Goal: Transaction & Acquisition: Obtain resource

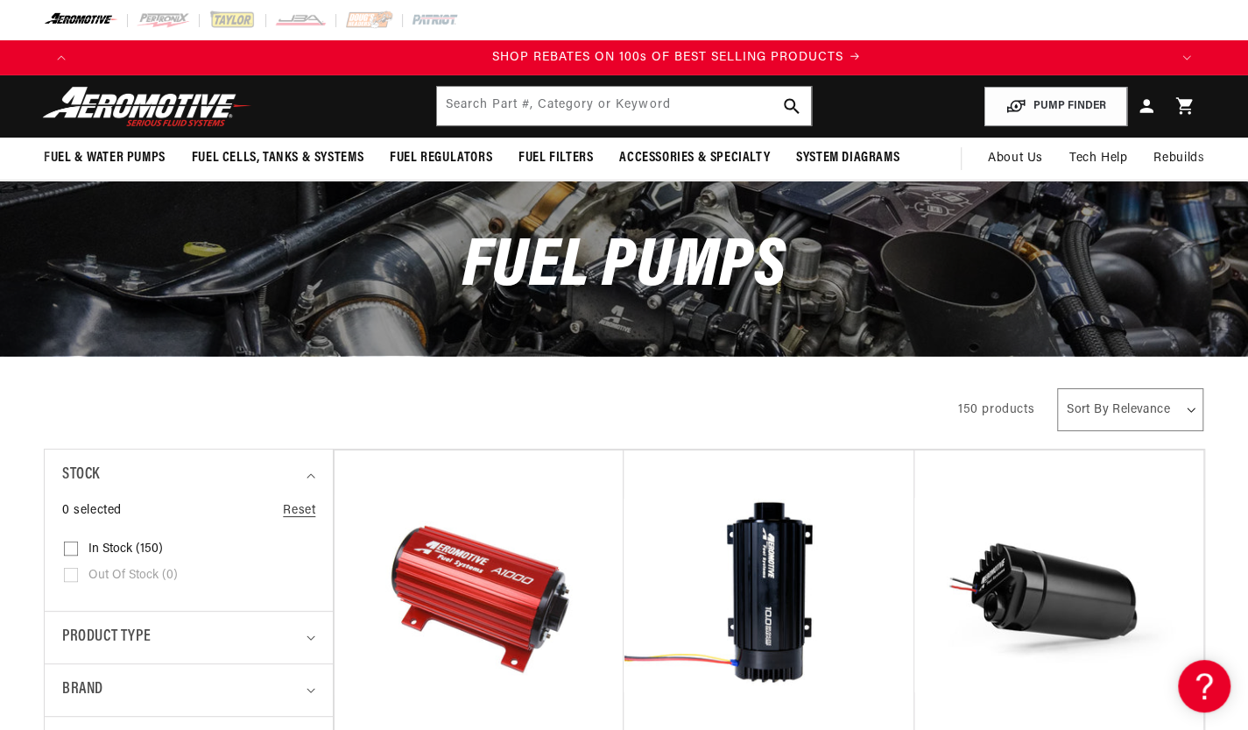
scroll to position [0, 2181]
click at [548, 54] on span "SHOP REBATES ON 100s OF BEST SELLING PRODUCTS" at bounding box center [616, 57] width 351 height 13
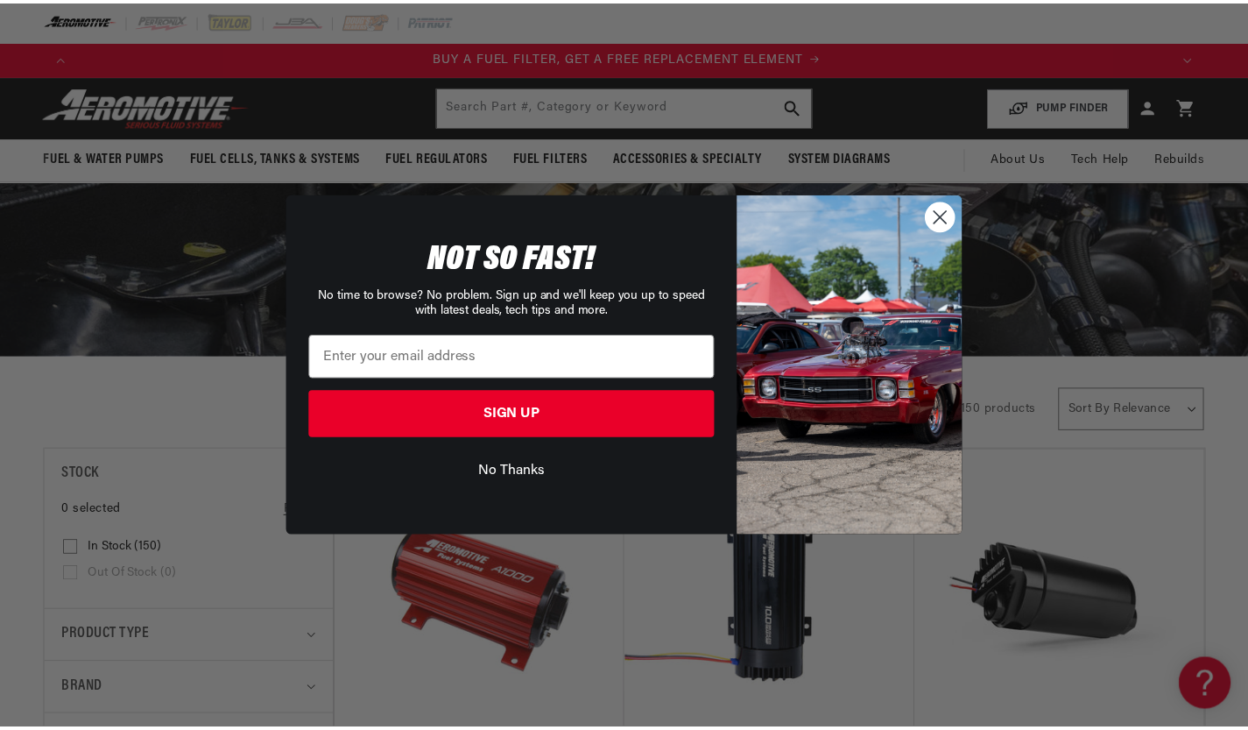
scroll to position [0, 1104]
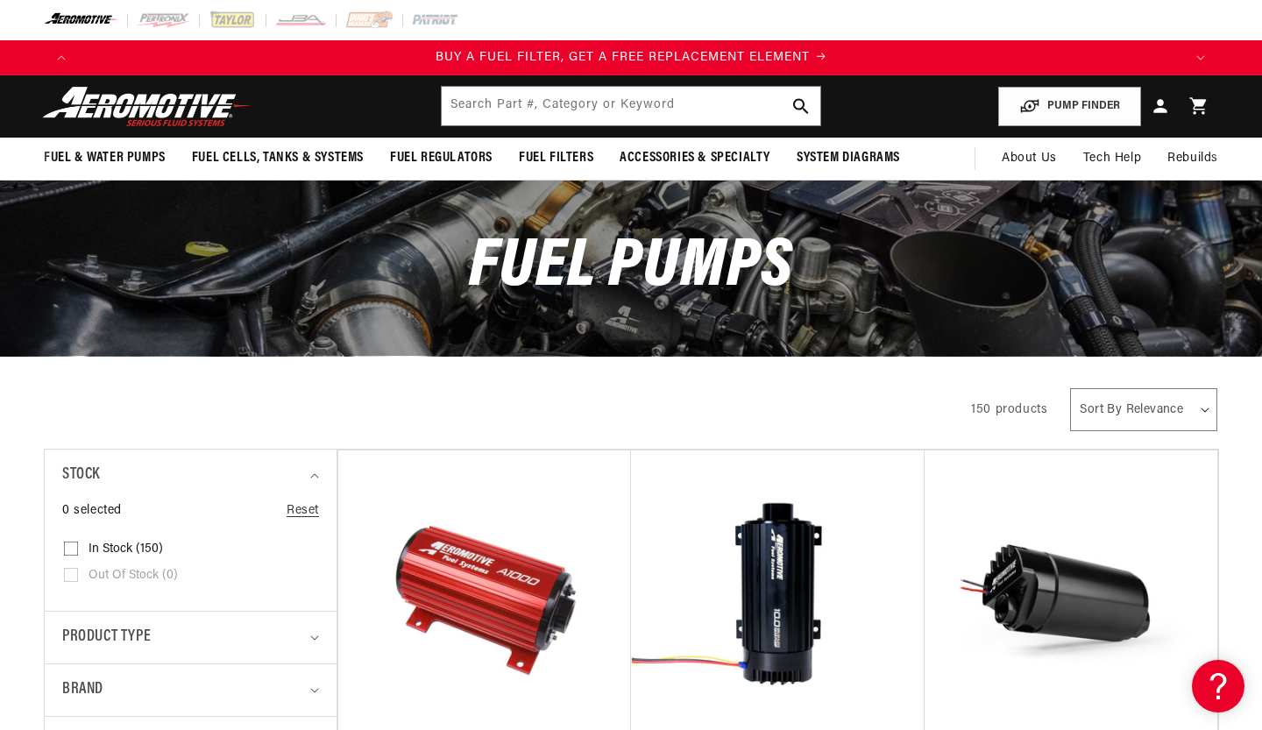
click at [1200, 64] on div "Close dialog NOT SO FAST! No time to browse? No problem. Sign up and we'll keep…" at bounding box center [631, 365] width 1262 height 730
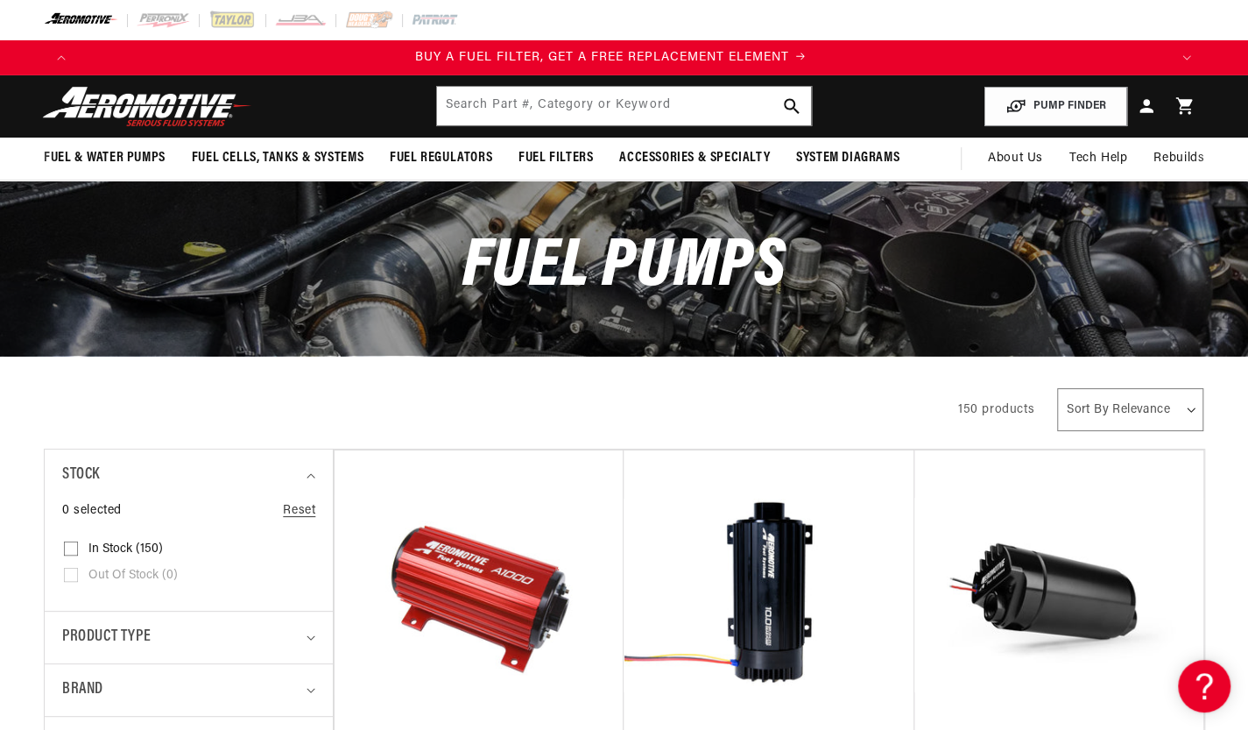
scroll to position [0, 1090]
click at [1183, 55] on icon "Translation missing: en.sections.announcements.next_announcement" at bounding box center [1187, 57] width 9 height 5
click at [1187, 58] on icon "Translation missing: en.sections.announcements.next_announcement" at bounding box center [1187, 57] width 9 height 5
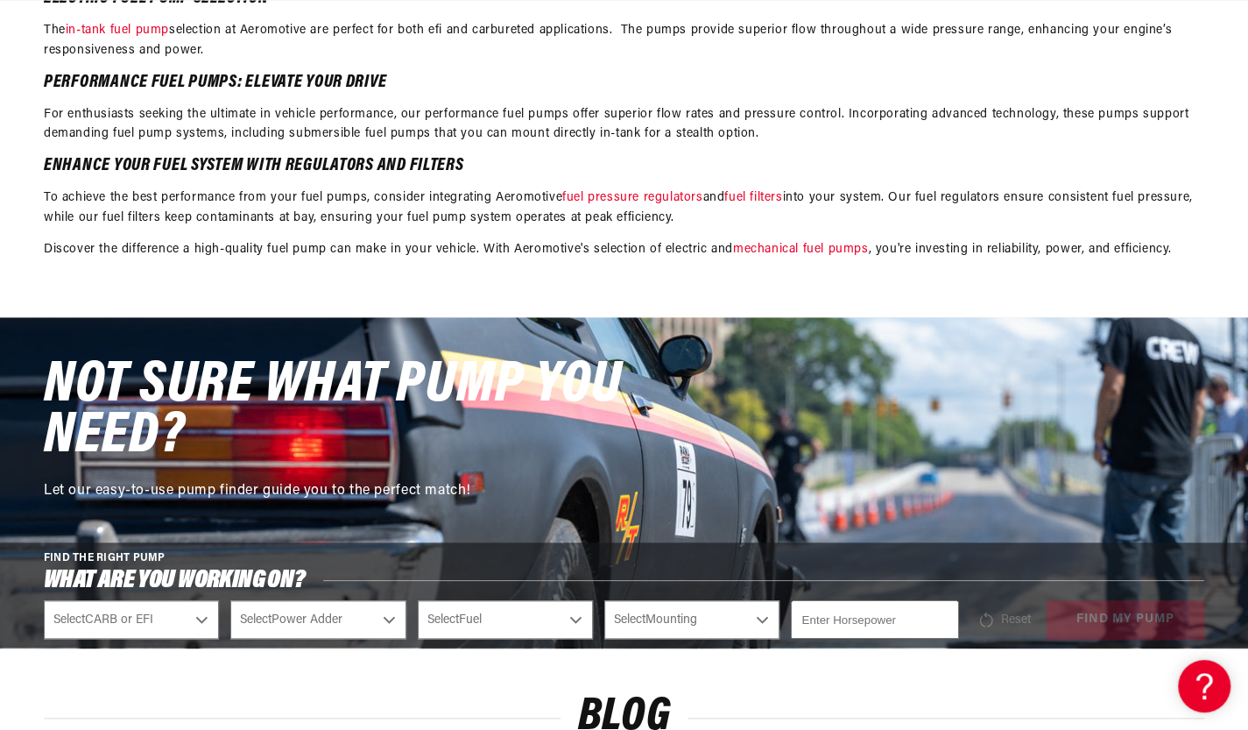
scroll to position [4542, 0]
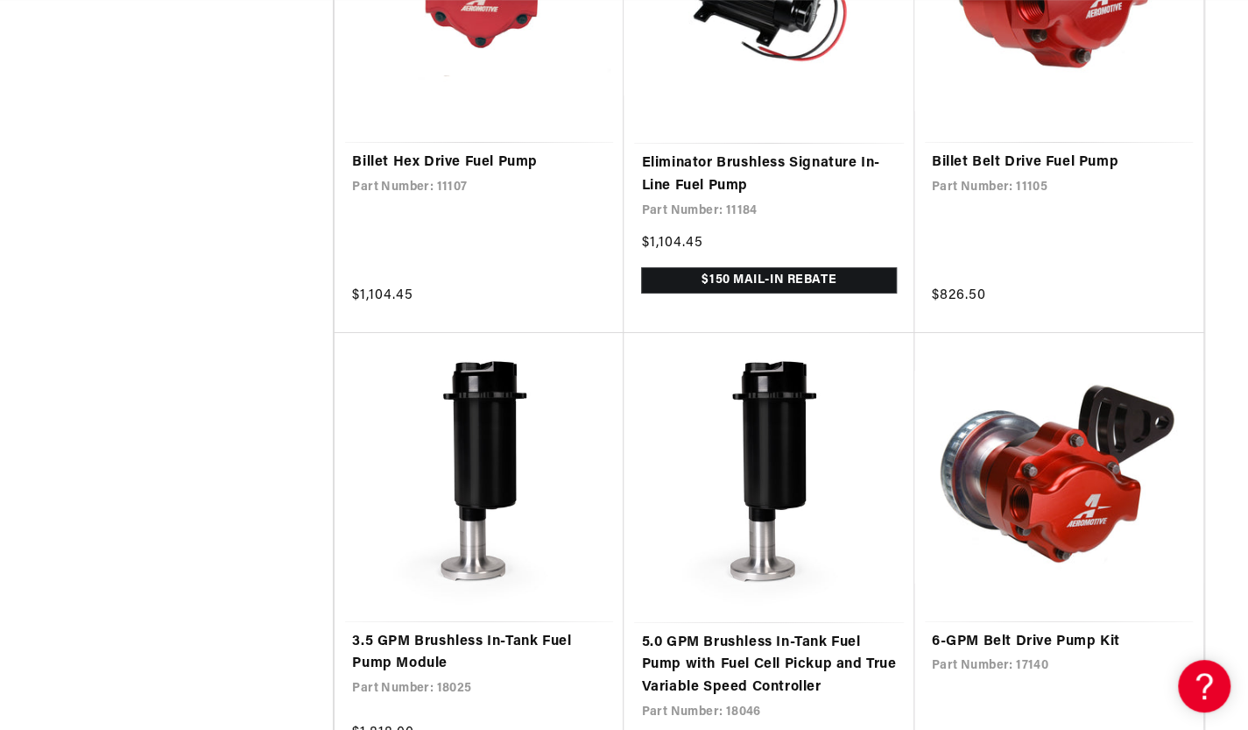
scroll to position [7406, 0]
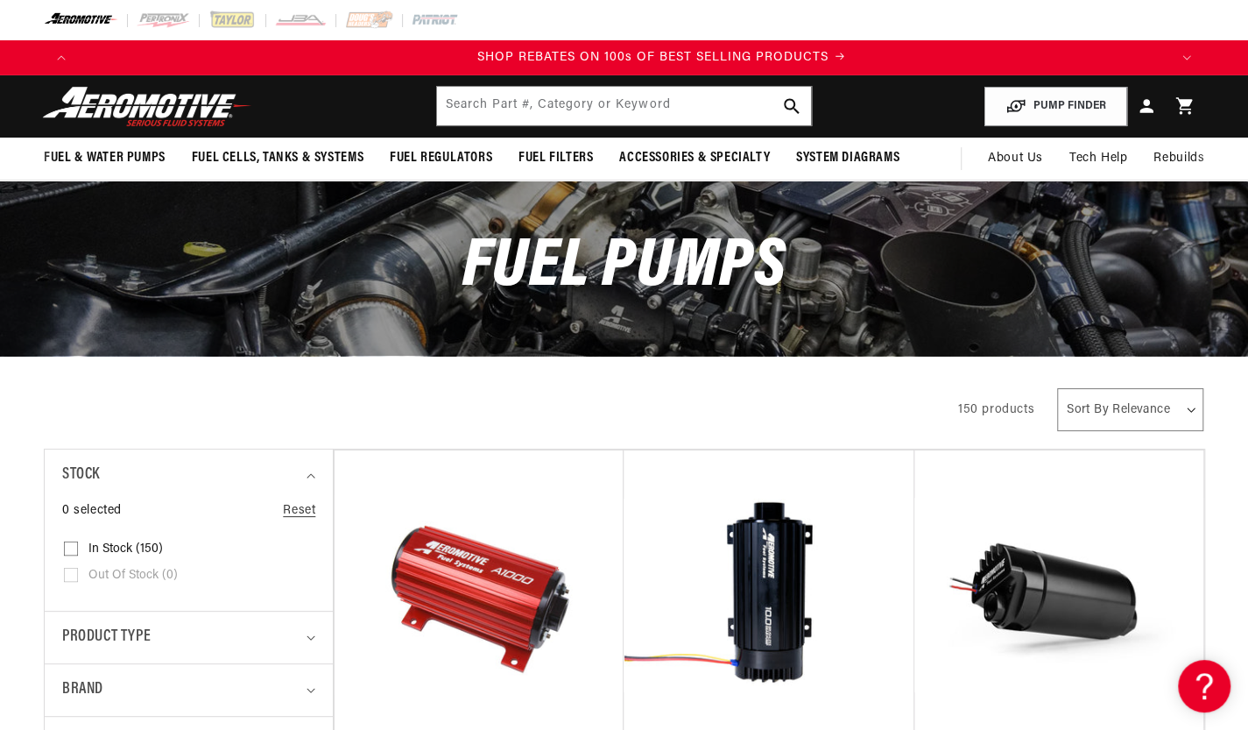
scroll to position [0, 2181]
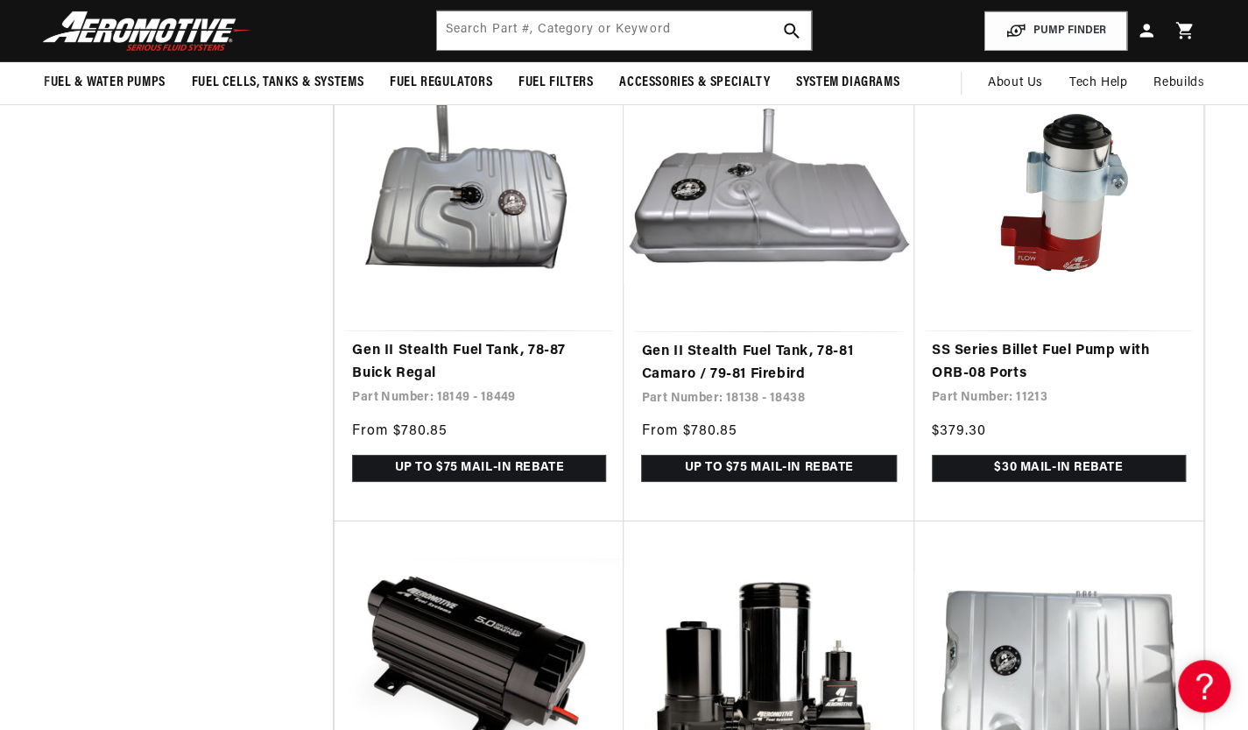
scroll to position [3829, 0]
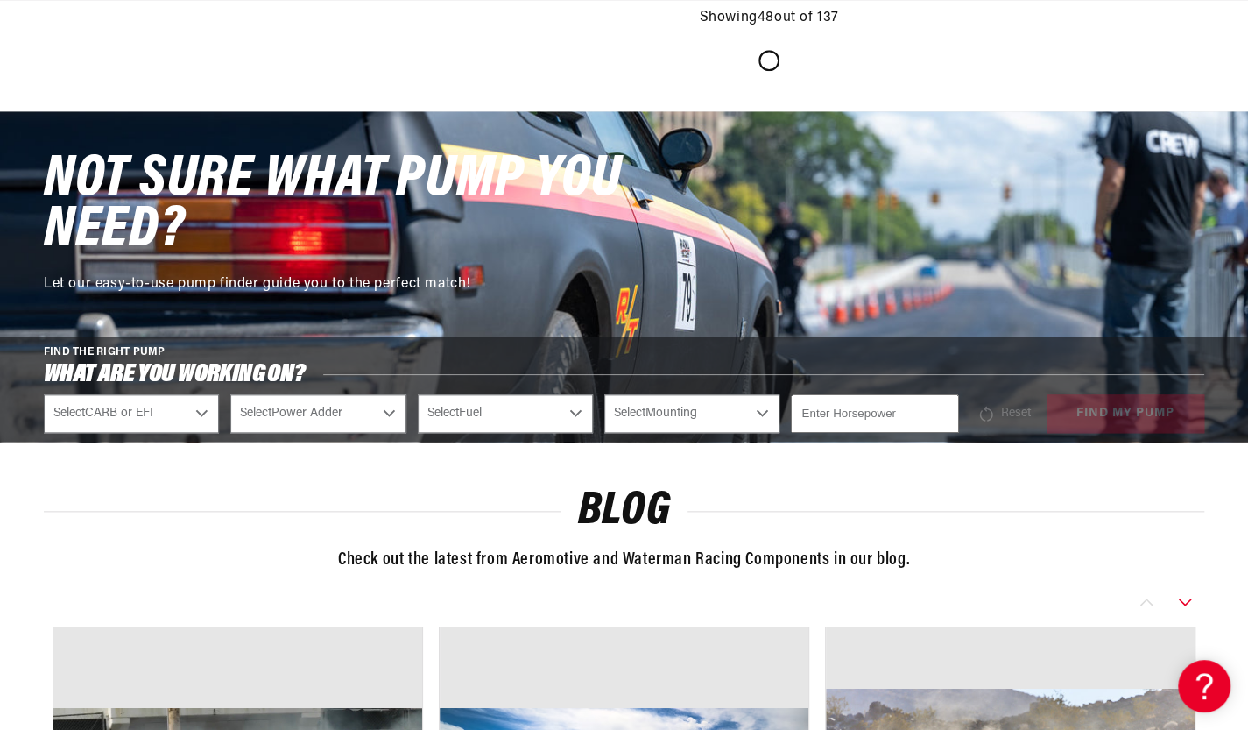
scroll to position [9556, 0]
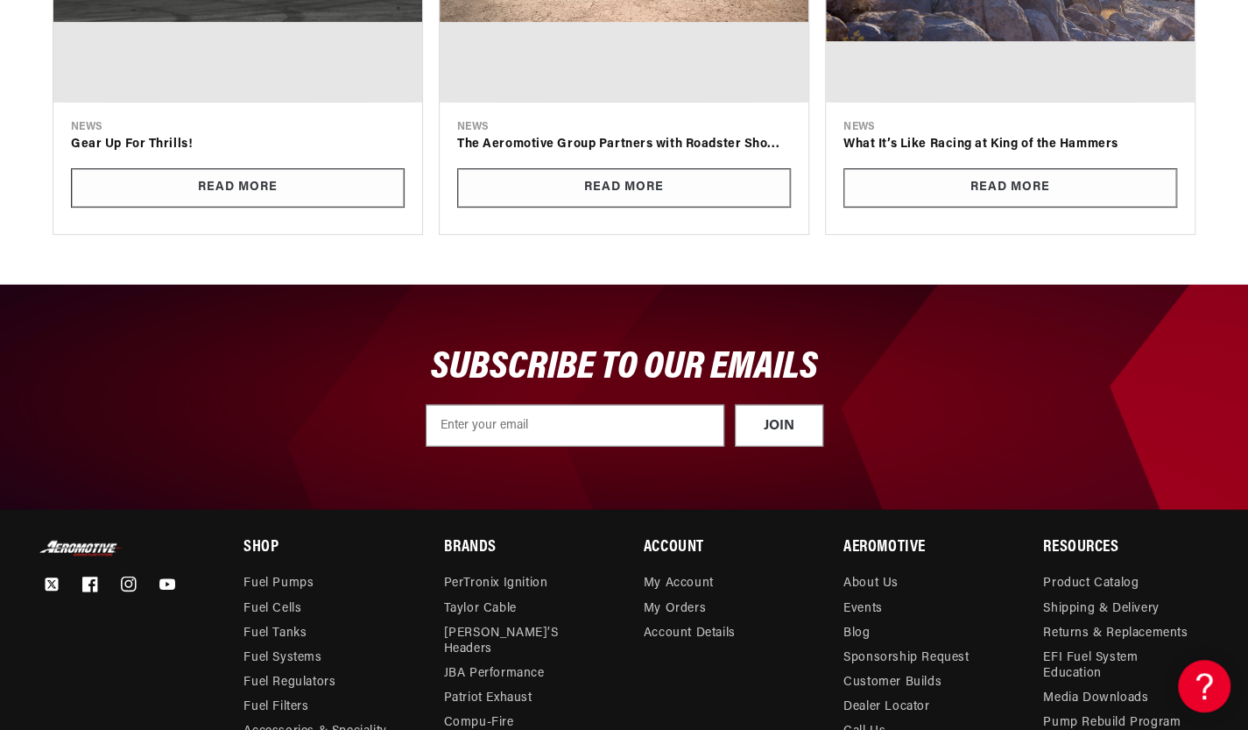
scroll to position [13532, 0]
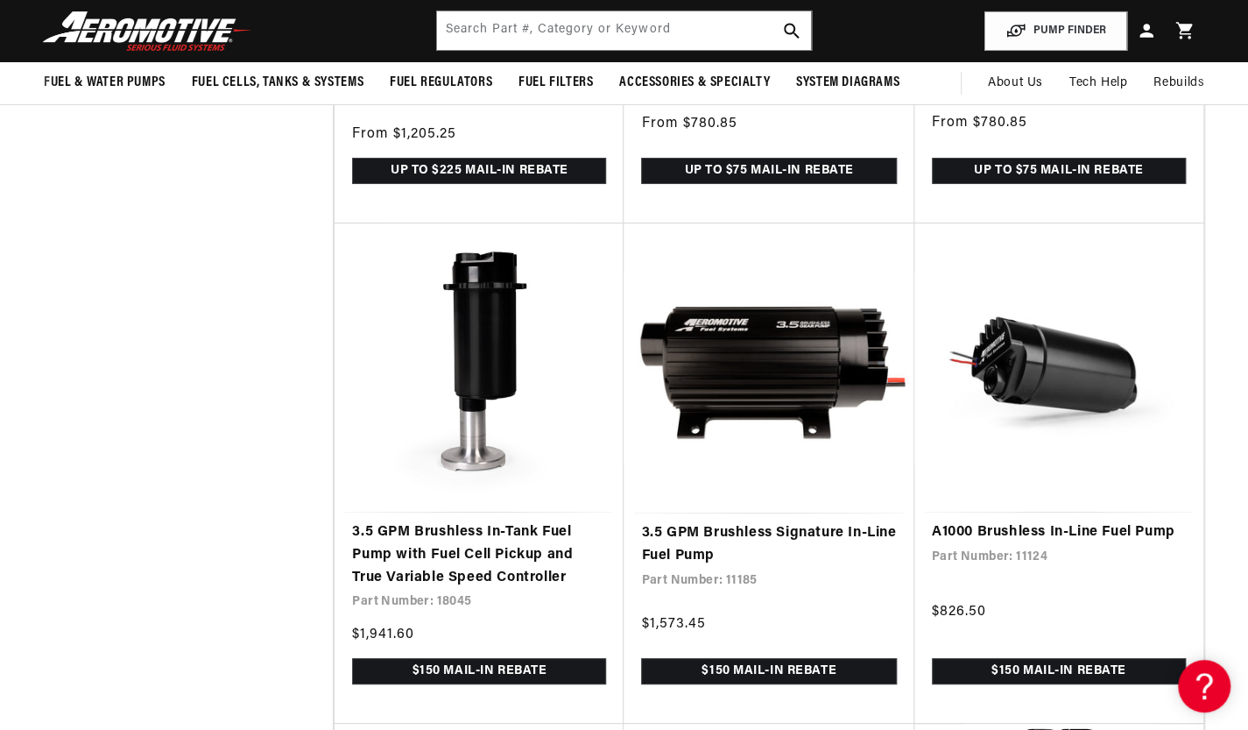
scroll to position [11119, 0]
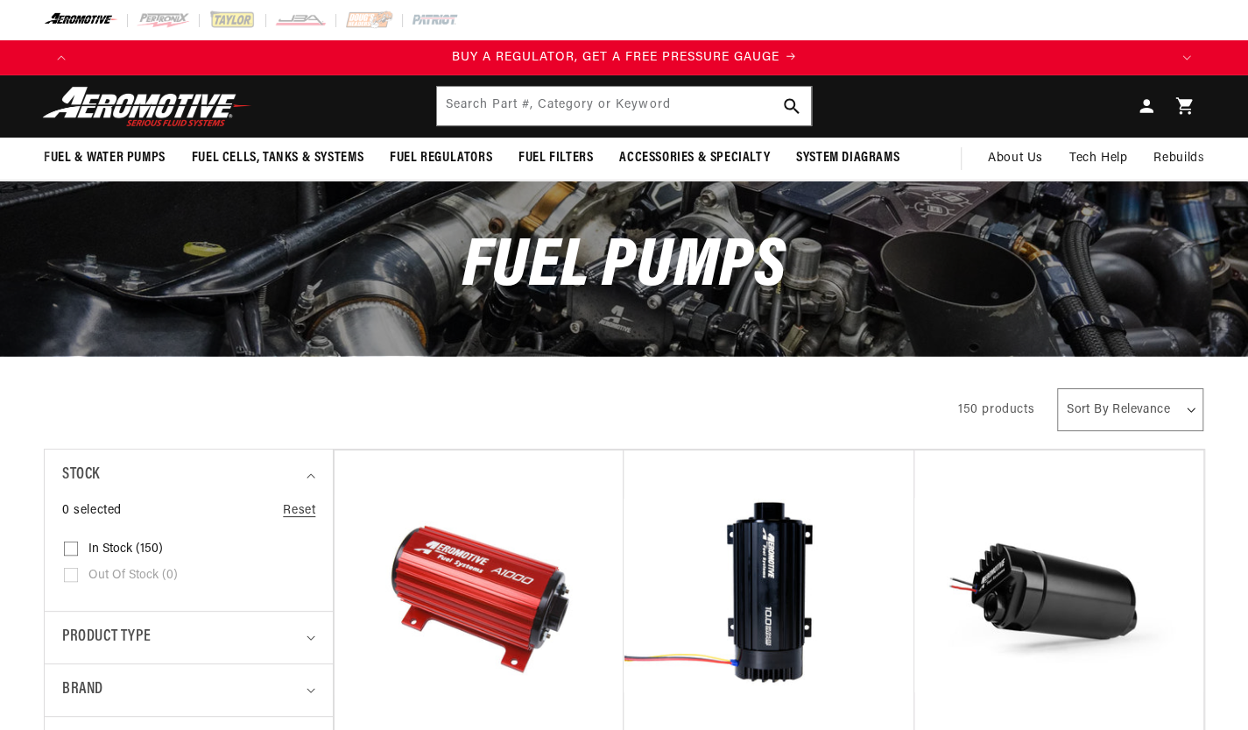
click at [156, 110] on img at bounding box center [147, 106] width 219 height 41
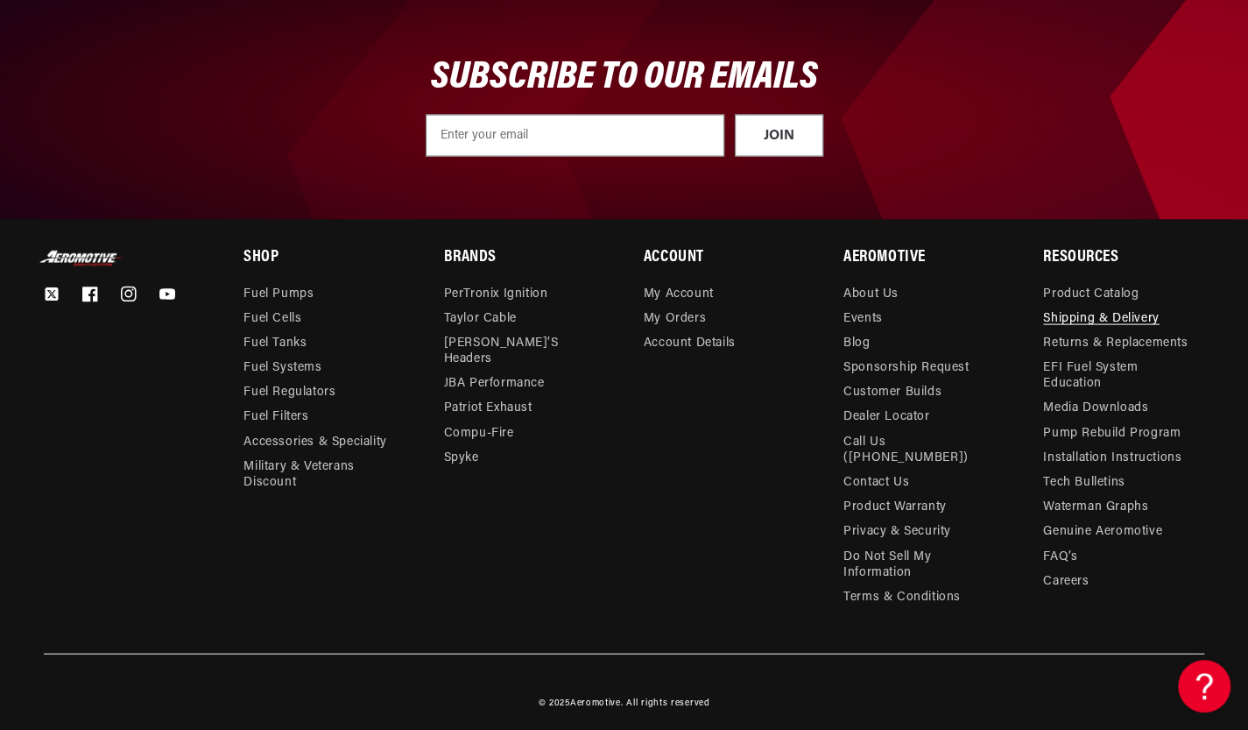
scroll to position [0, 2181]
click at [1110, 340] on link "Returns & Replacements" at bounding box center [1115, 343] width 145 height 25
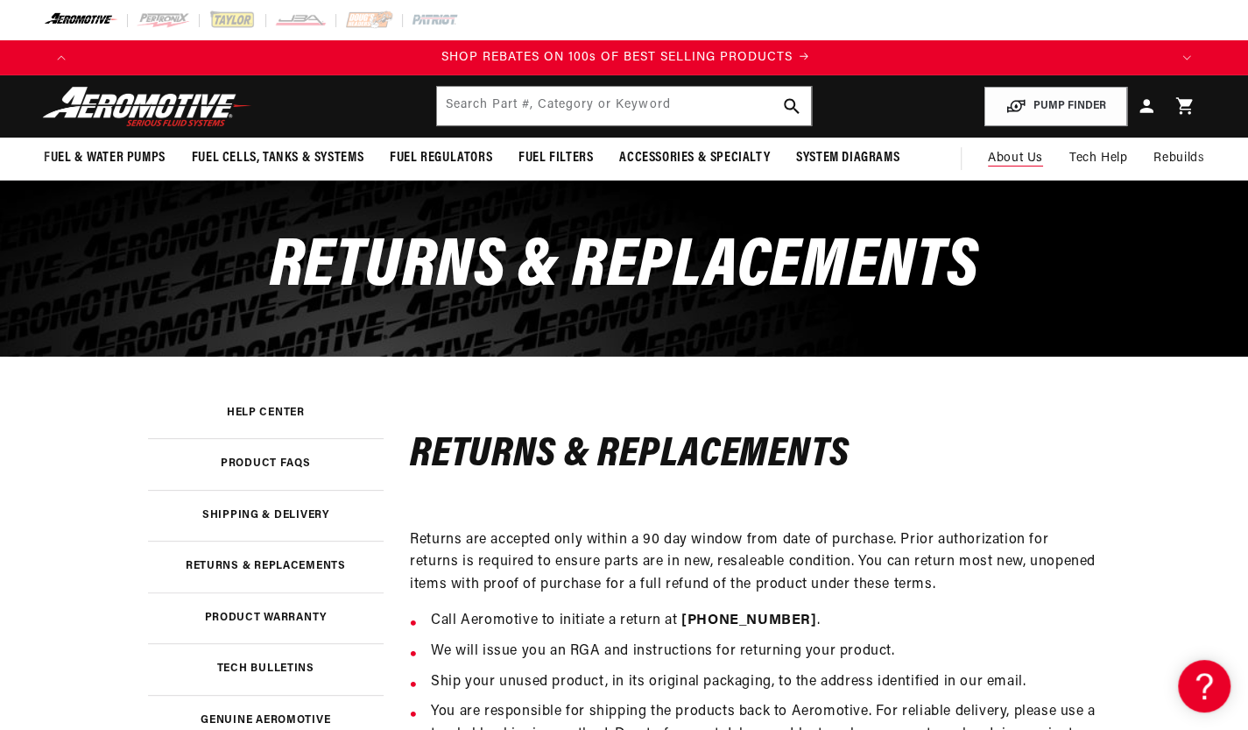
scroll to position [0, 2181]
click at [529, 106] on input "text" at bounding box center [623, 106] width 373 height 39
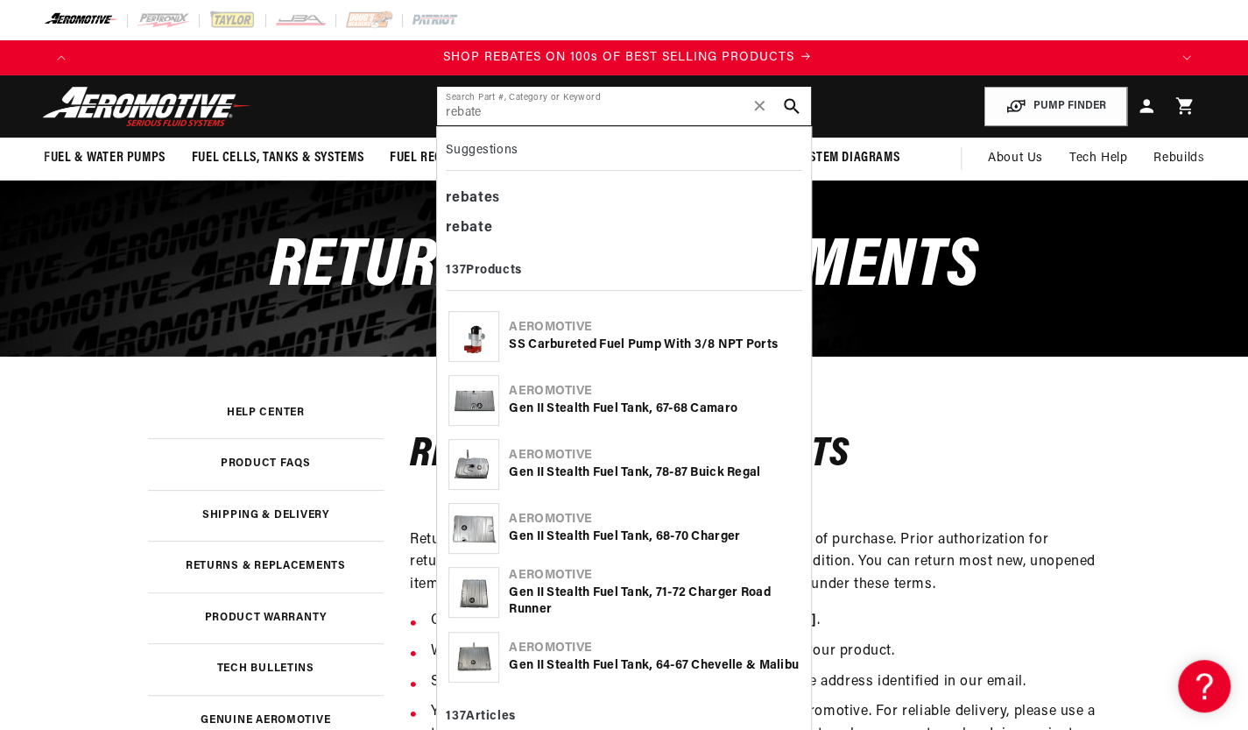
scroll to position [0, 0]
click at [520, 103] on input "rebate" at bounding box center [623, 106] width 373 height 39
type input "rebates"
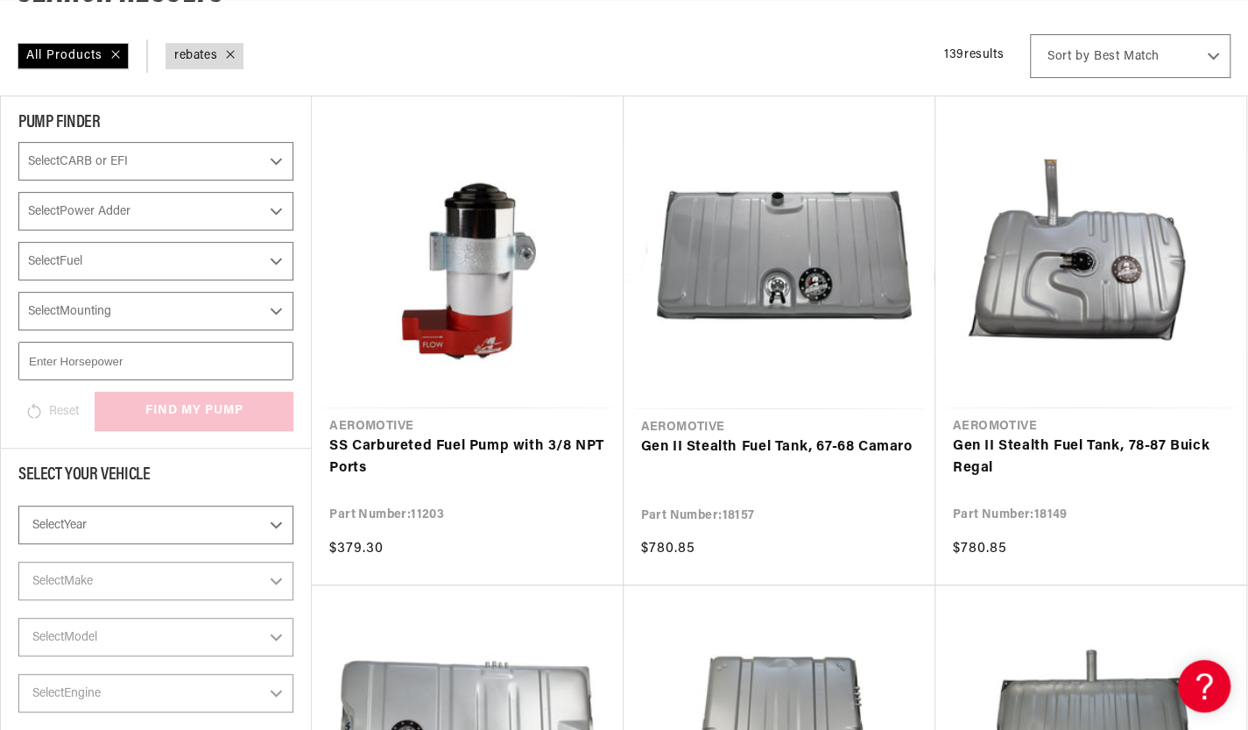
scroll to position [226, 0]
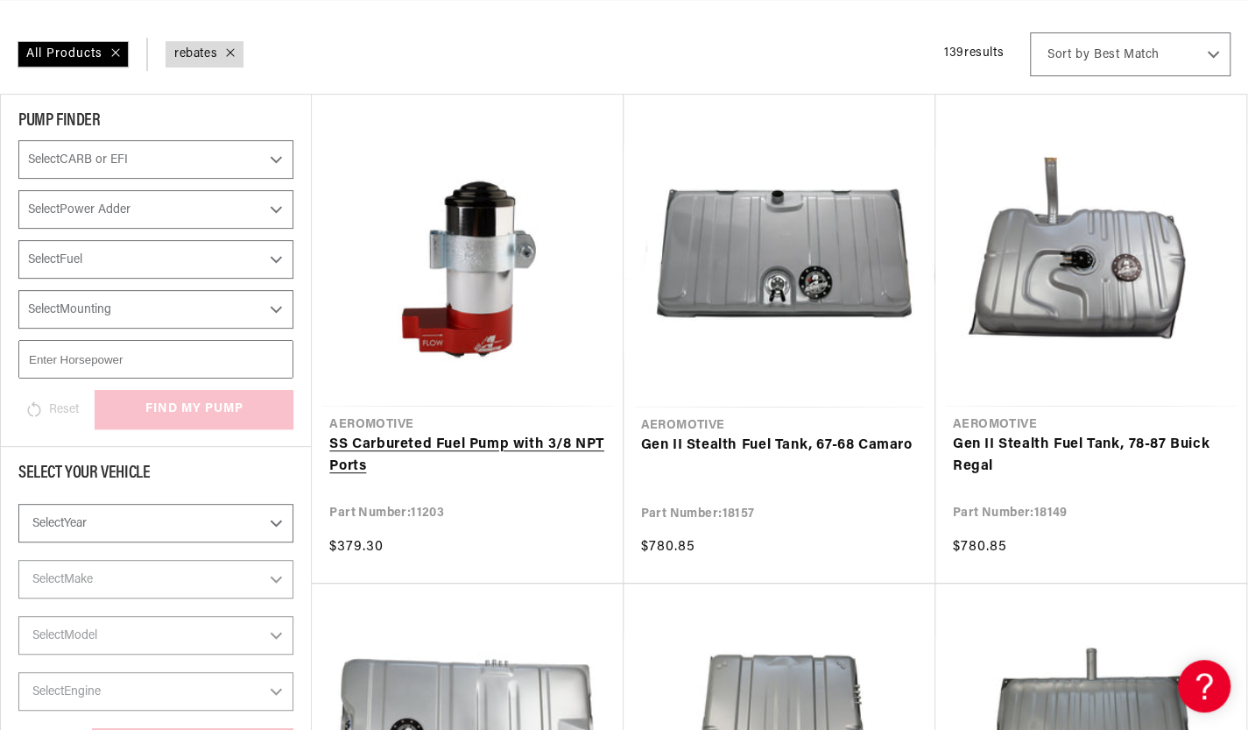
click at [455, 434] on link "SS Carbureted Fuel Pump with 3/8 NPT Ports" at bounding box center [467, 456] width 276 height 45
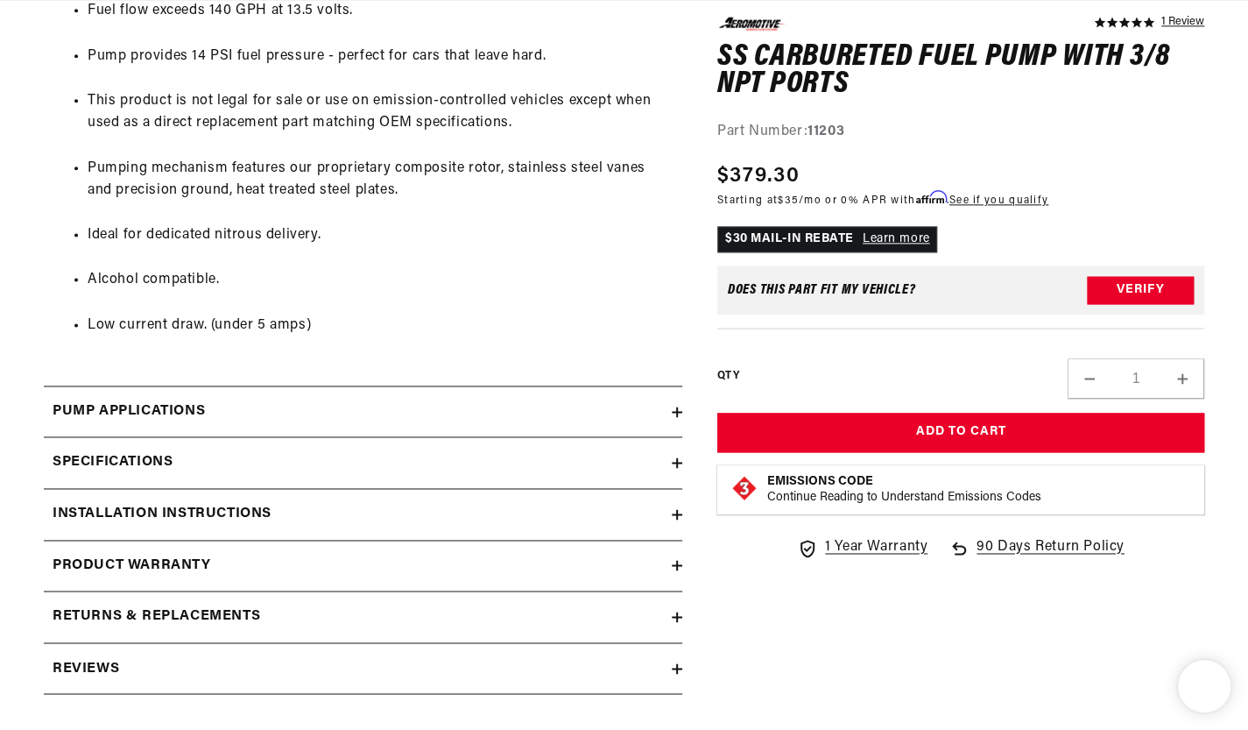
scroll to position [0, 1090]
click at [103, 396] on summary "Pump Applications" at bounding box center [363, 411] width 639 height 51
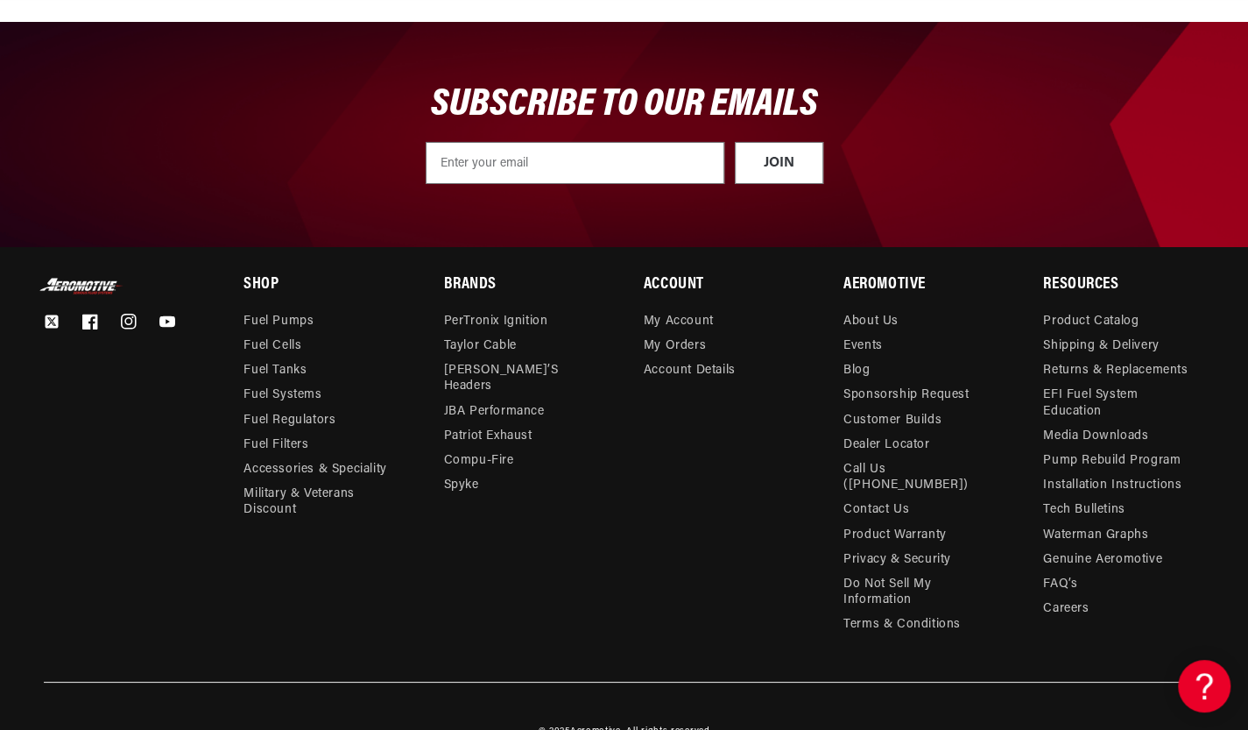
scroll to position [0, 3271]
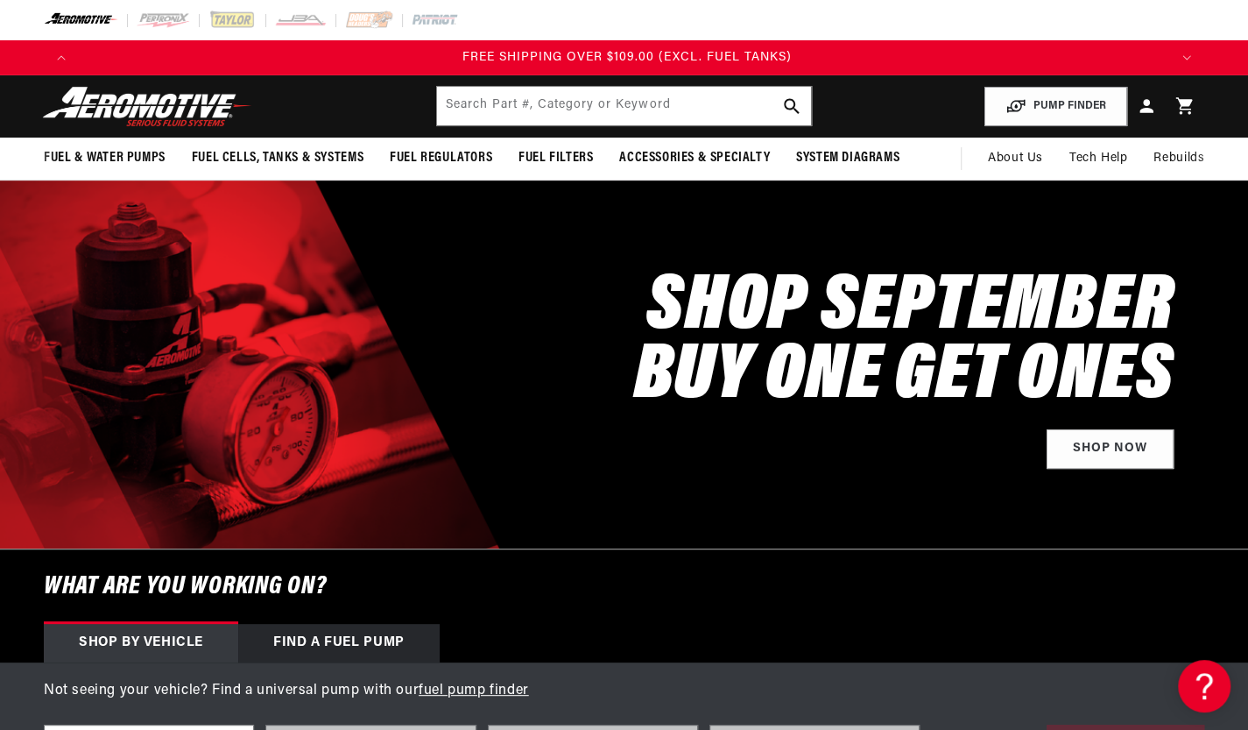
scroll to position [0, 3271]
click at [1034, 148] on link "About Us" at bounding box center [1015, 159] width 81 height 42
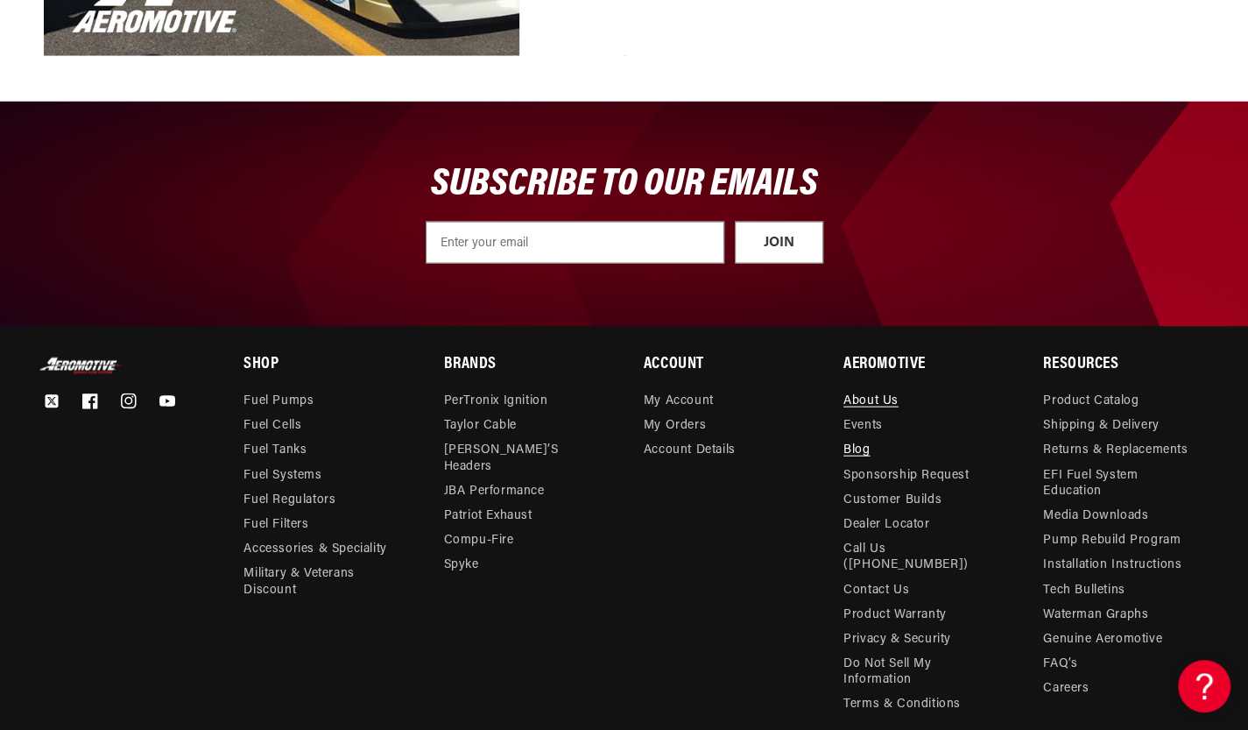
scroll to position [0, 2181]
click at [862, 451] on link "Blog" at bounding box center [857, 450] width 26 height 25
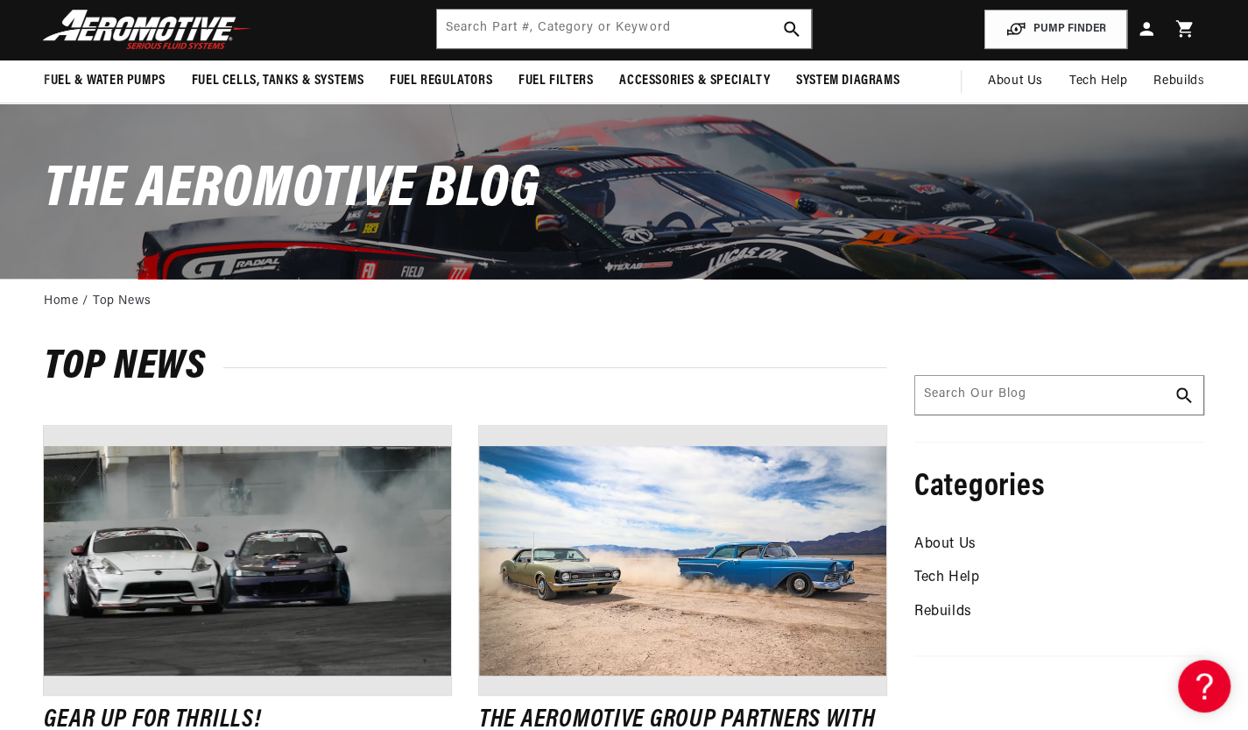
scroll to position [80, 0]
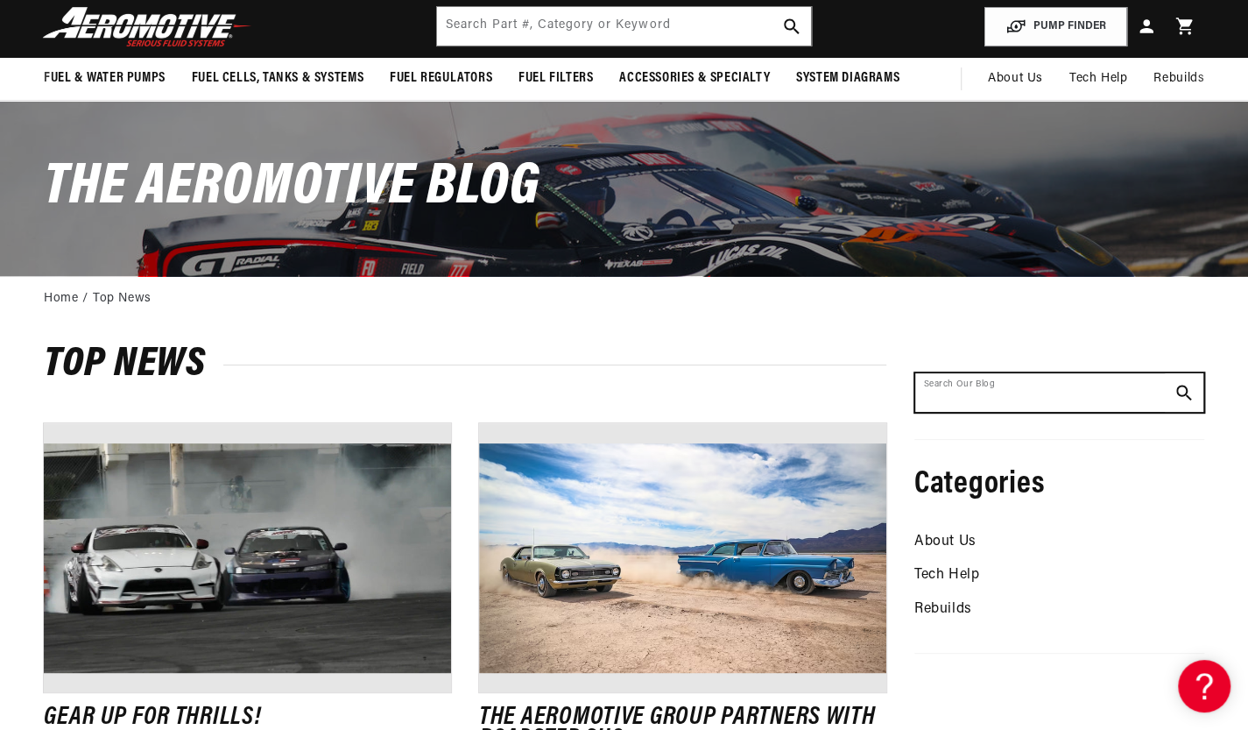
click at [1107, 394] on input "Search Part #, Category or Keyword" at bounding box center [1060, 392] width 288 height 39
type input "rebate"
click at [1165, 373] on button "Search Our Blog" at bounding box center [1184, 392] width 39 height 39
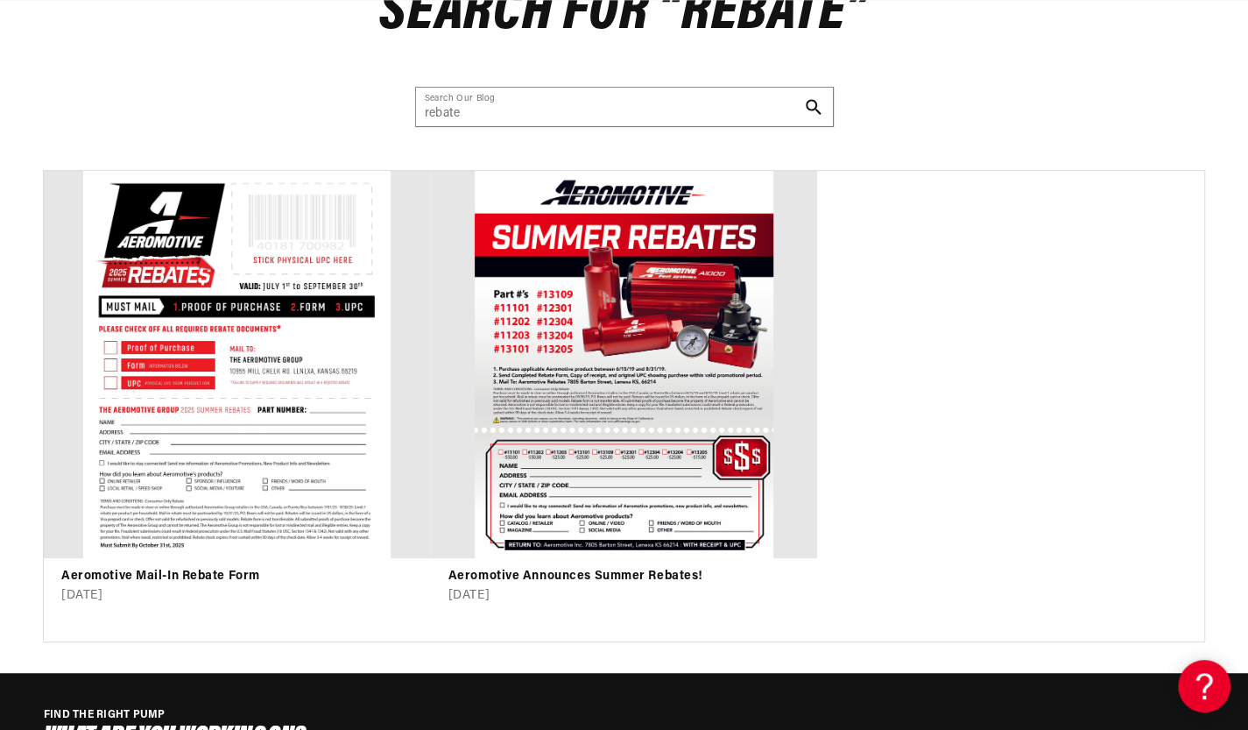
scroll to position [0, 3271]
click at [242, 567] on link "Aeromotive Mail-In Rebate Form" at bounding box center [237, 576] width 352 height 19
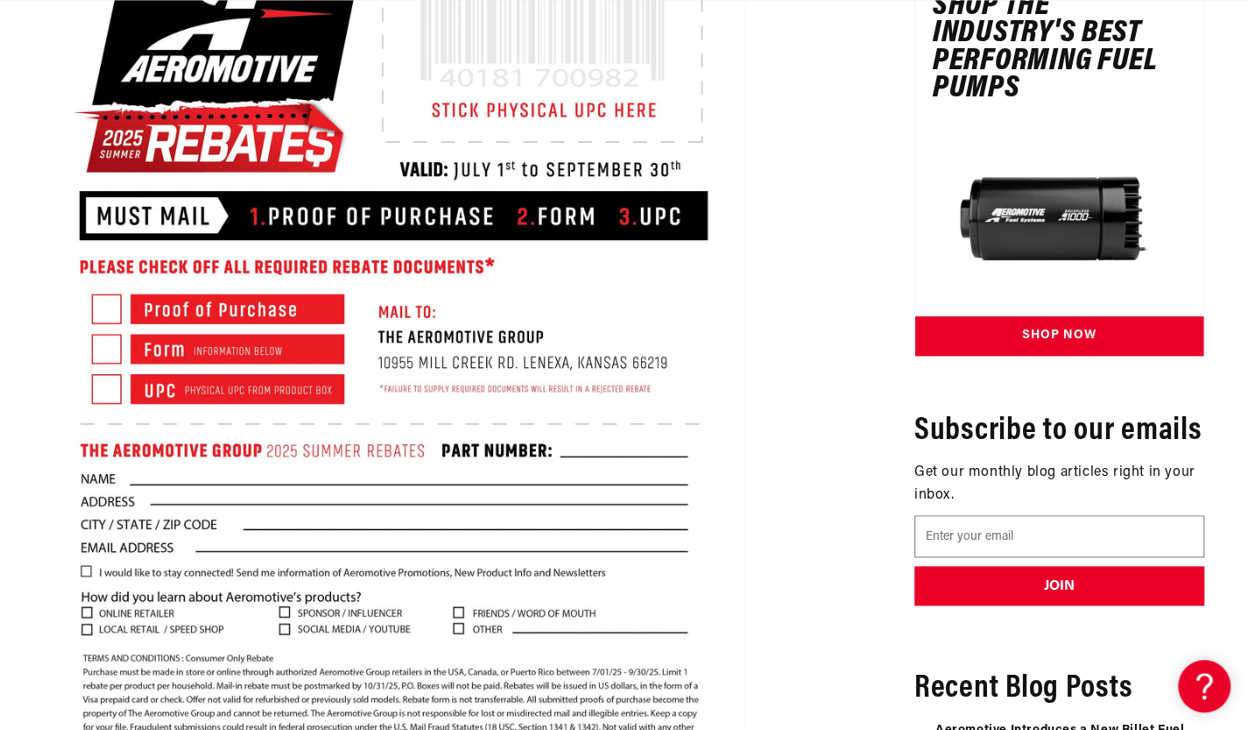
scroll to position [491, 0]
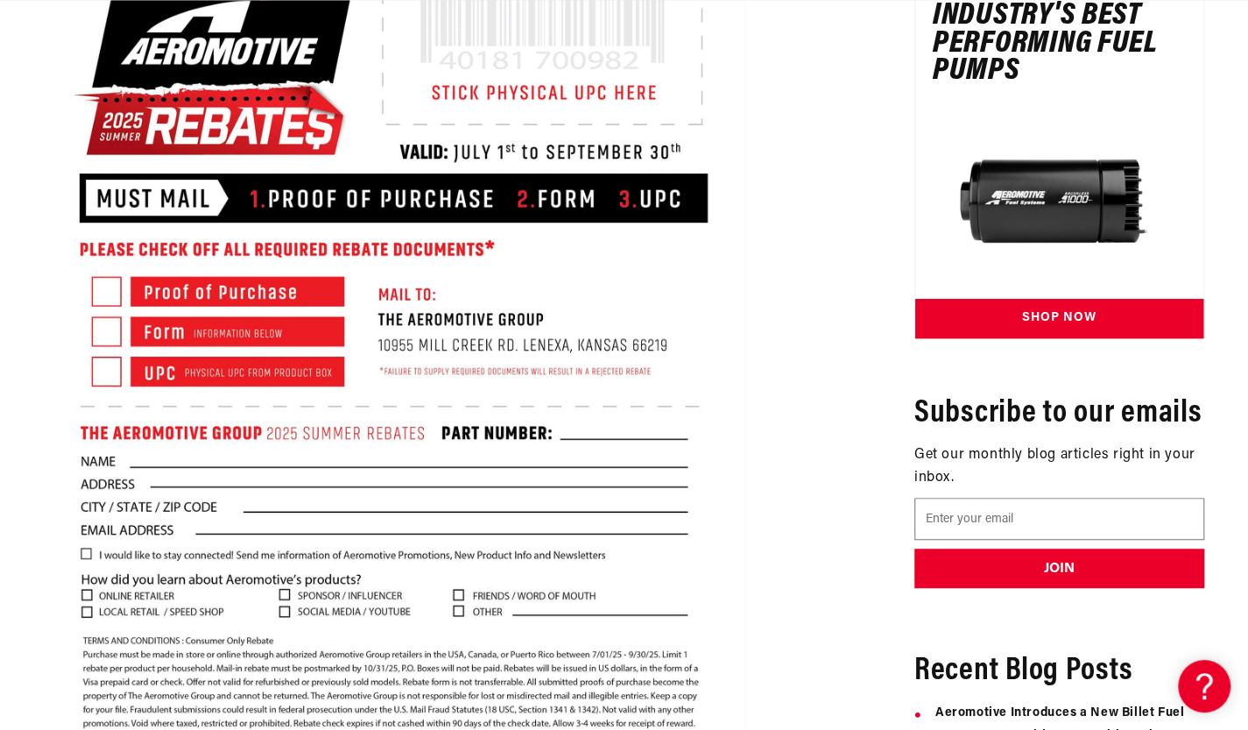
click at [329, 164] on img at bounding box center [394, 329] width 701 height 907
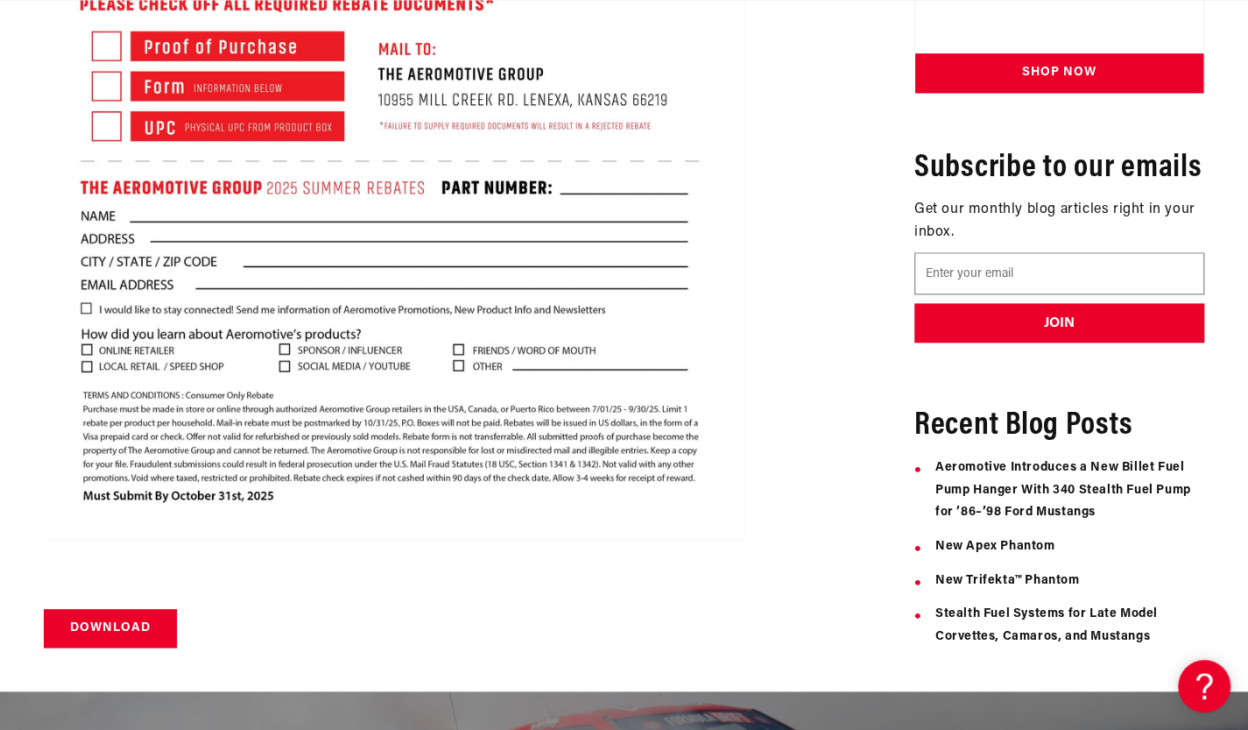
scroll to position [746, 0]
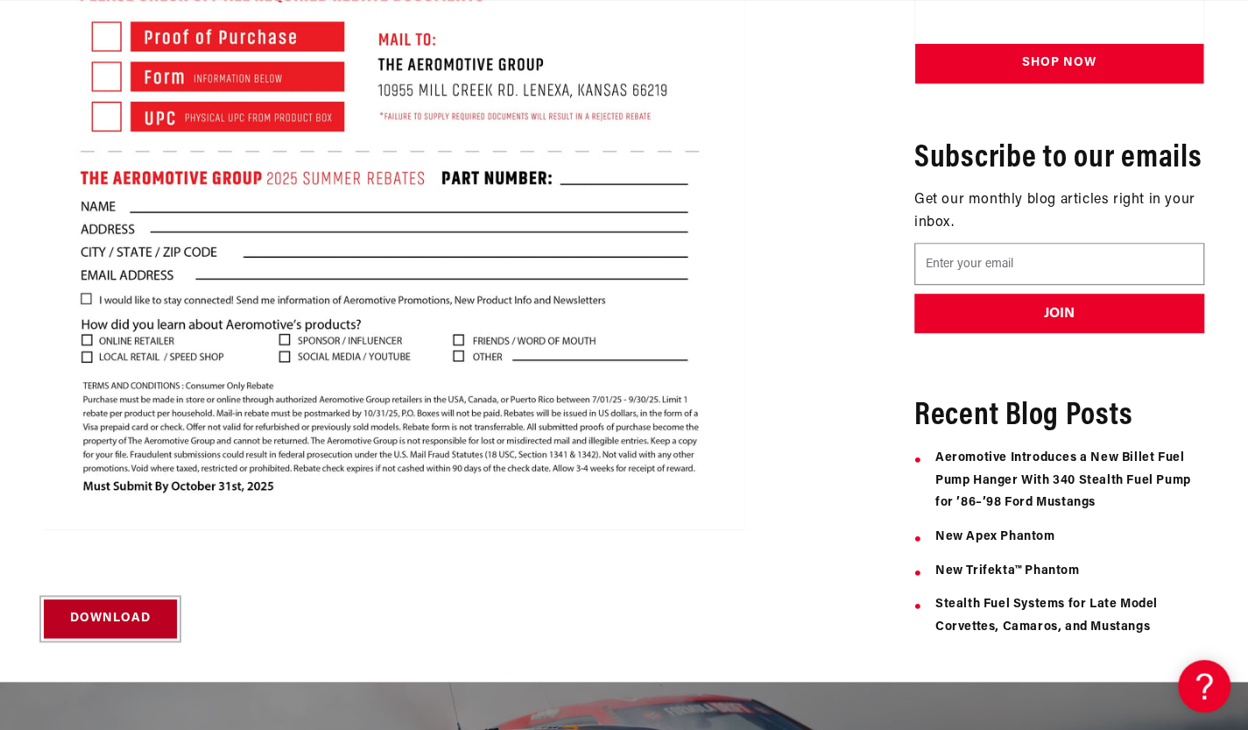
click at [130, 607] on link "Download" at bounding box center [110, 618] width 133 height 39
